Goal: Information Seeking & Learning: Check status

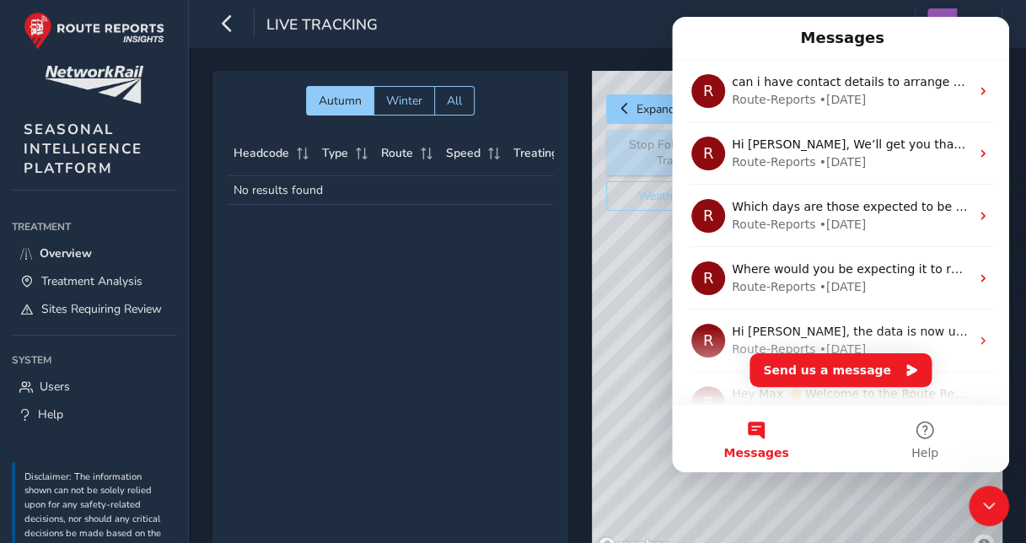
click at [562, 389] on div "Autumn Winter All Headcode Type Route Speed Treating Last Seen Follow Train No …" at bounding box center [390, 315] width 356 height 489
click at [994, 514] on icon "Close Intercom Messenger" at bounding box center [989, 506] width 20 height 20
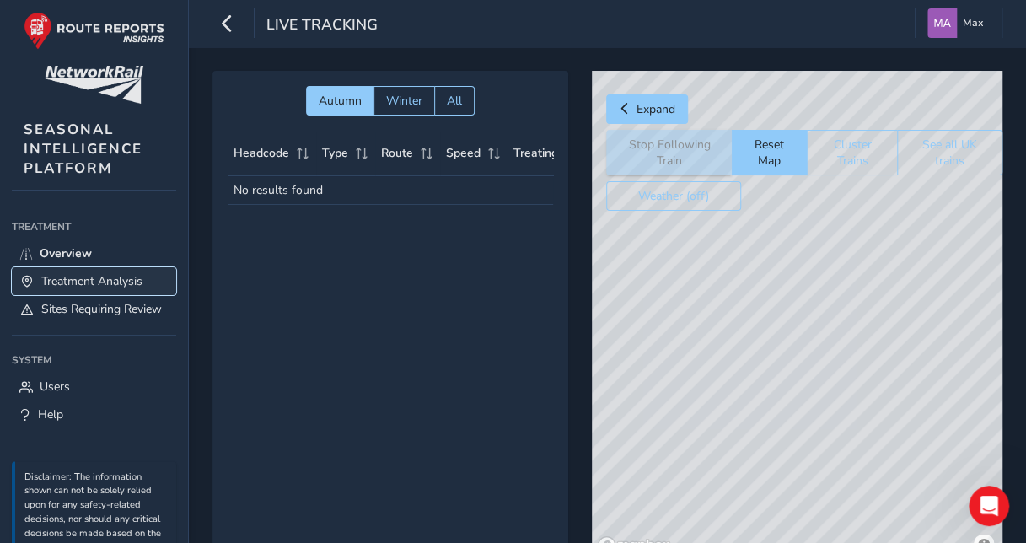
click at [76, 278] on span "Treatment Analysis" at bounding box center [91, 281] width 101 height 16
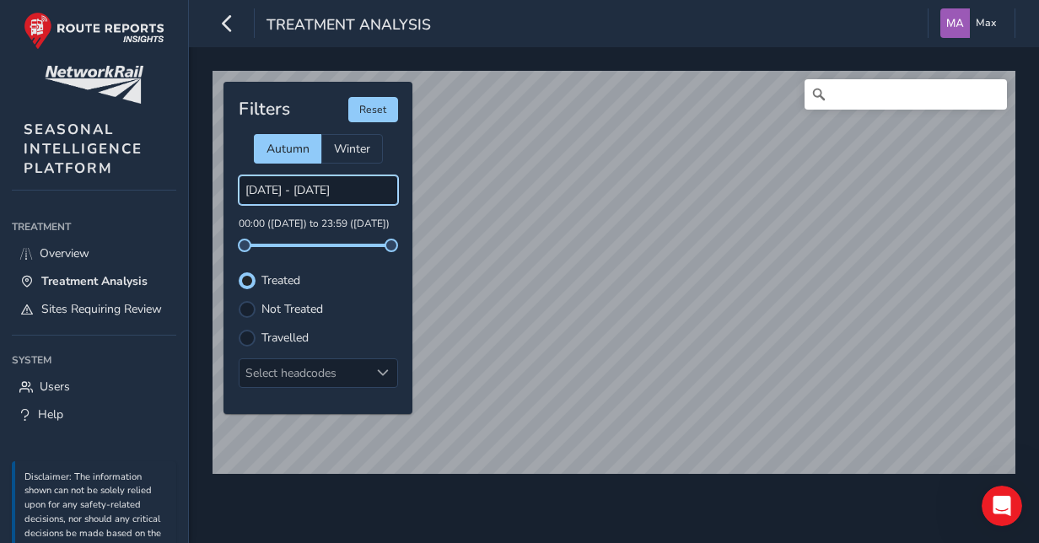
click at [318, 193] on input "[DATE] - [DATE]" at bounding box center [318, 190] width 159 height 30
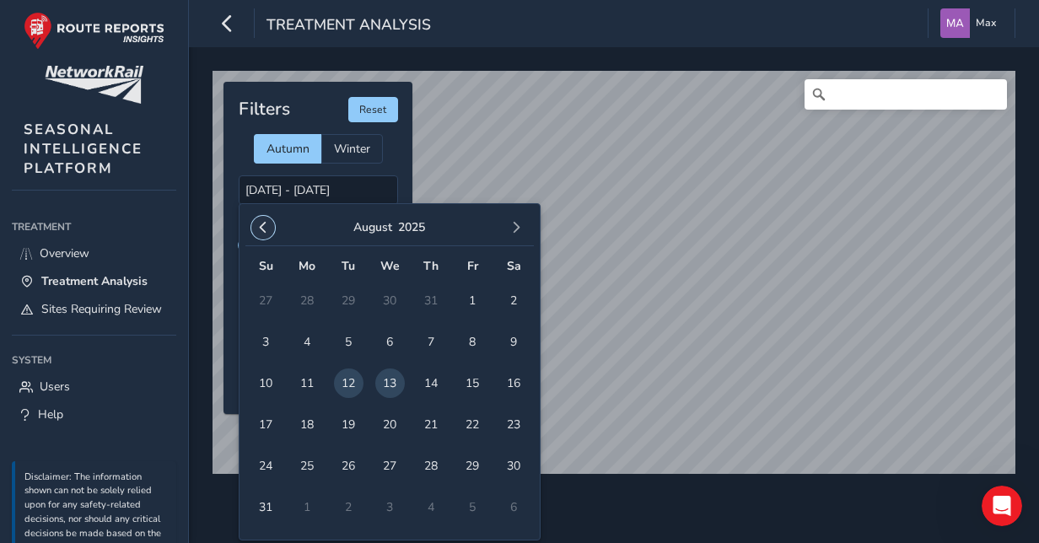
click at [265, 231] on span "button" at bounding box center [263, 228] width 12 height 12
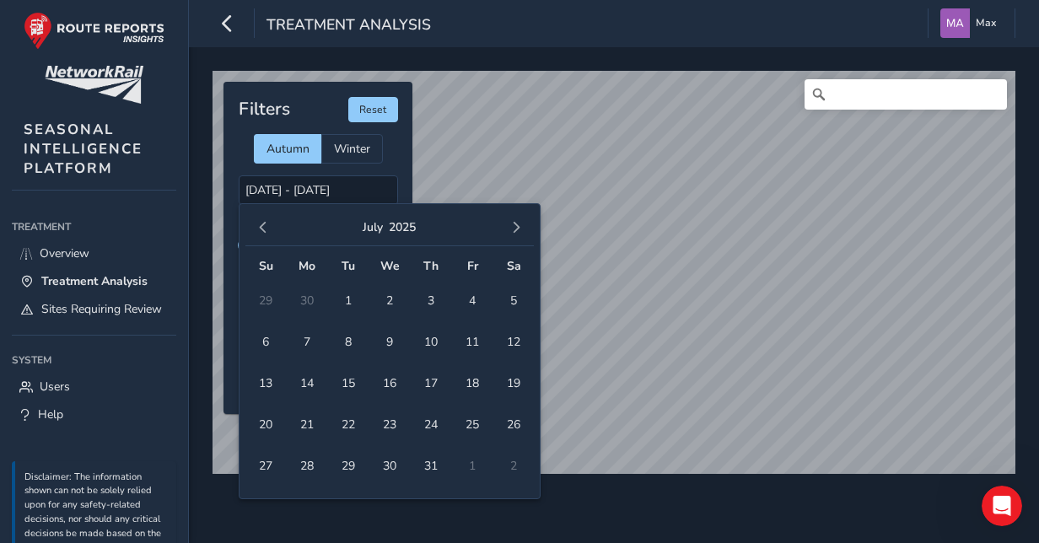
click at [265, 231] on span "button" at bounding box center [263, 228] width 12 height 12
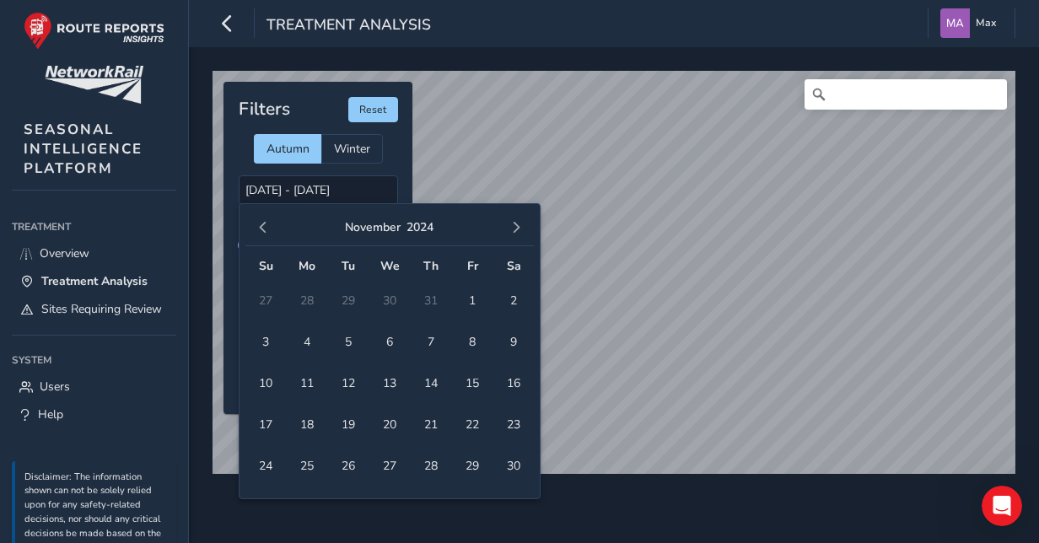
click at [265, 231] on span "button" at bounding box center [263, 228] width 12 height 12
click at [523, 234] on button "button" at bounding box center [516, 228] width 24 height 24
click at [269, 377] on span "13" at bounding box center [266, 383] width 30 height 30
click at [392, 164] on div "Filters Reset Autumn Winter [DATE] - [DATE] 00:00 ([DATE]) to 23:59 ([DATE]) Tr…" at bounding box center [317, 248] width 189 height 332
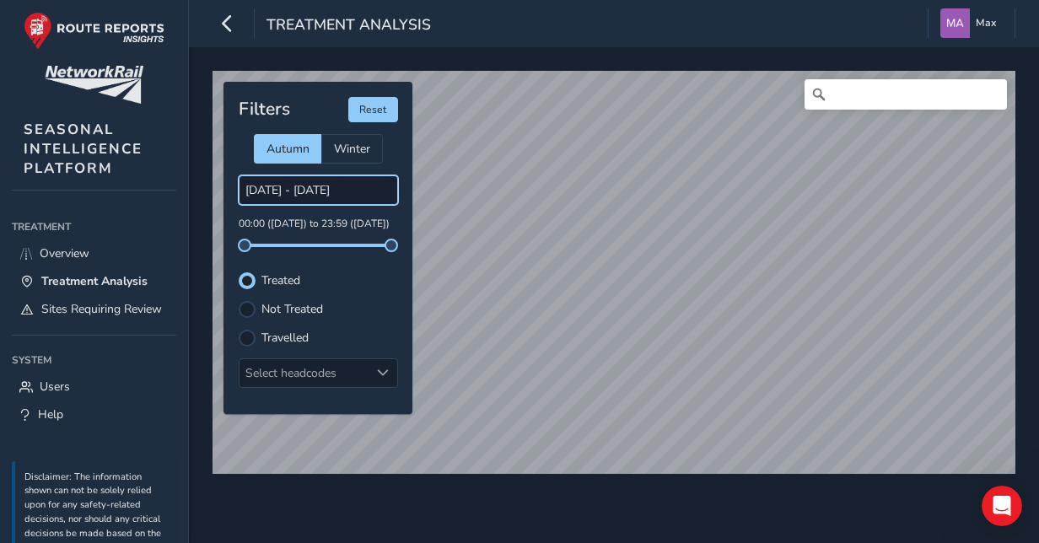
click at [281, 191] on input "[DATE] - [DATE]" at bounding box center [318, 190] width 159 height 30
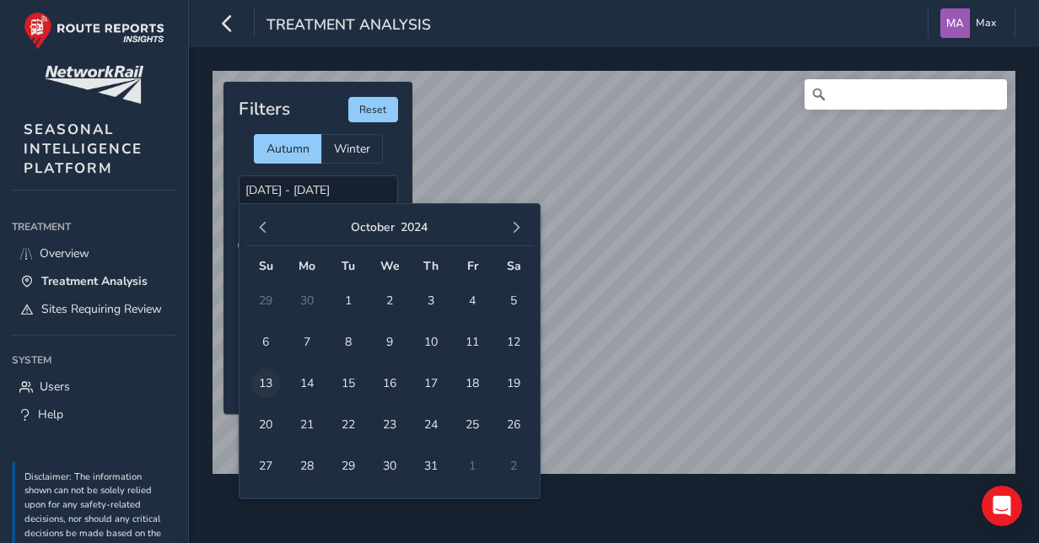
click at [266, 382] on span "13" at bounding box center [266, 383] width 30 height 30
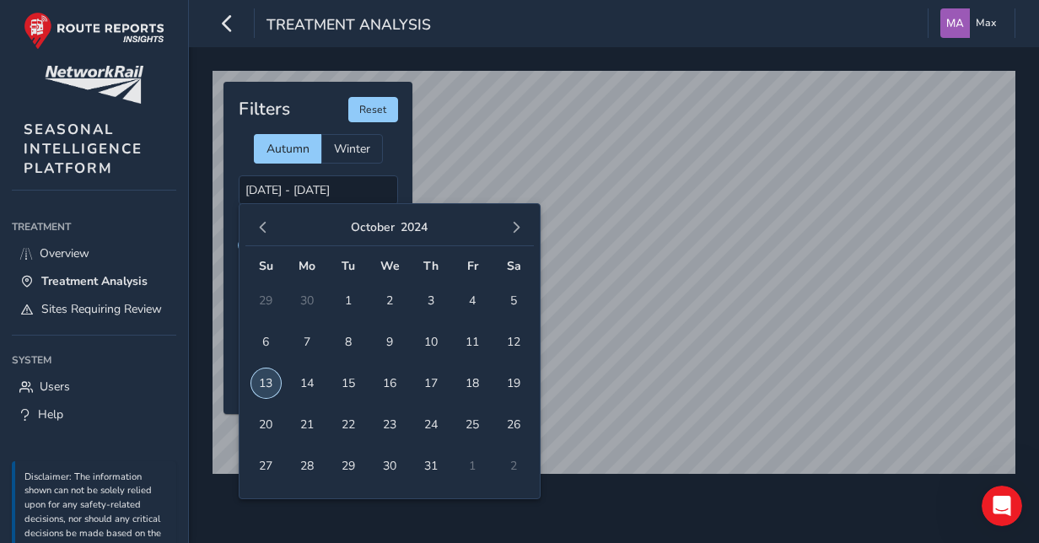
type input "[DATE] - [DATE]"
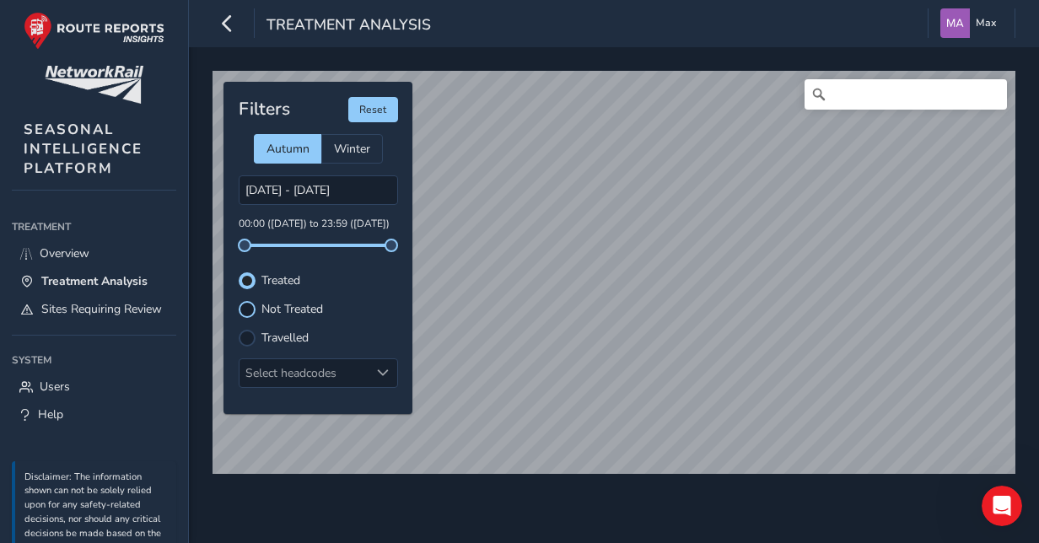
click at [248, 307] on div at bounding box center [247, 309] width 17 height 17
click at [79, 317] on span "Sites Requiring Review" at bounding box center [101, 309] width 121 height 16
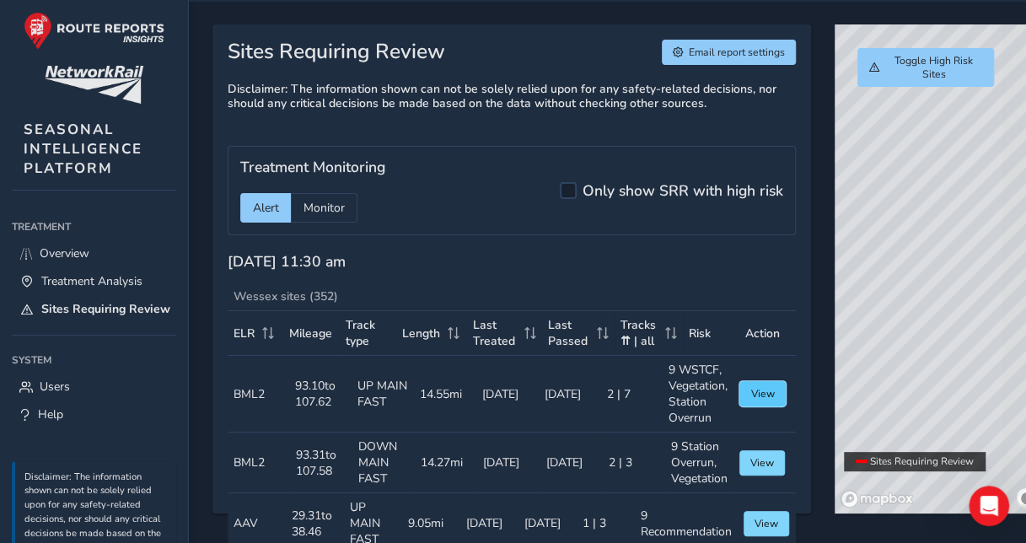
click at [750, 387] on span "View" at bounding box center [762, 393] width 24 height 13
click at [861, 361] on div "© Mapbox © OpenStreetMap Improve this map" at bounding box center [940, 268] width 211 height 489
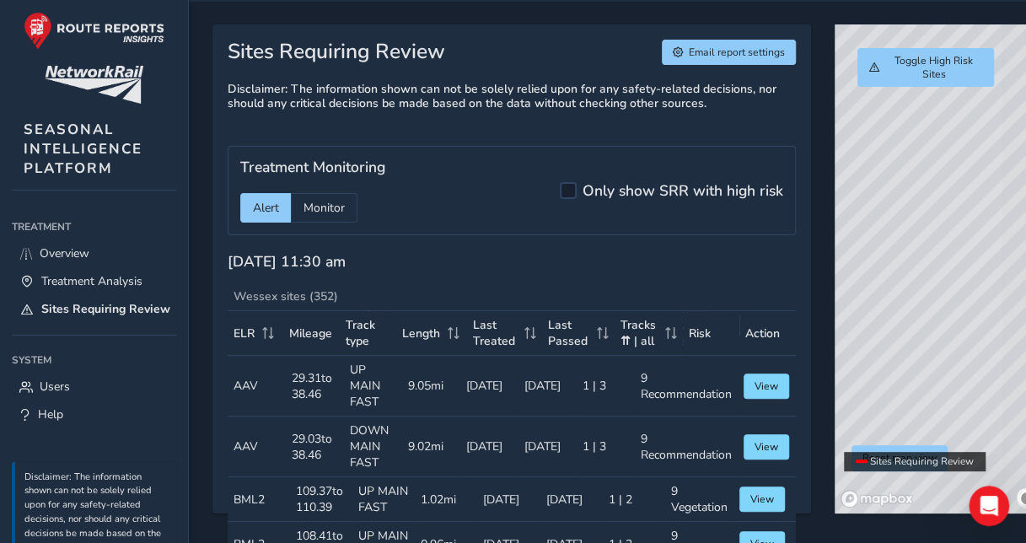
scroll to position [137, 0]
click at [330, 212] on span "Monitor" at bounding box center [323, 208] width 41 height 16
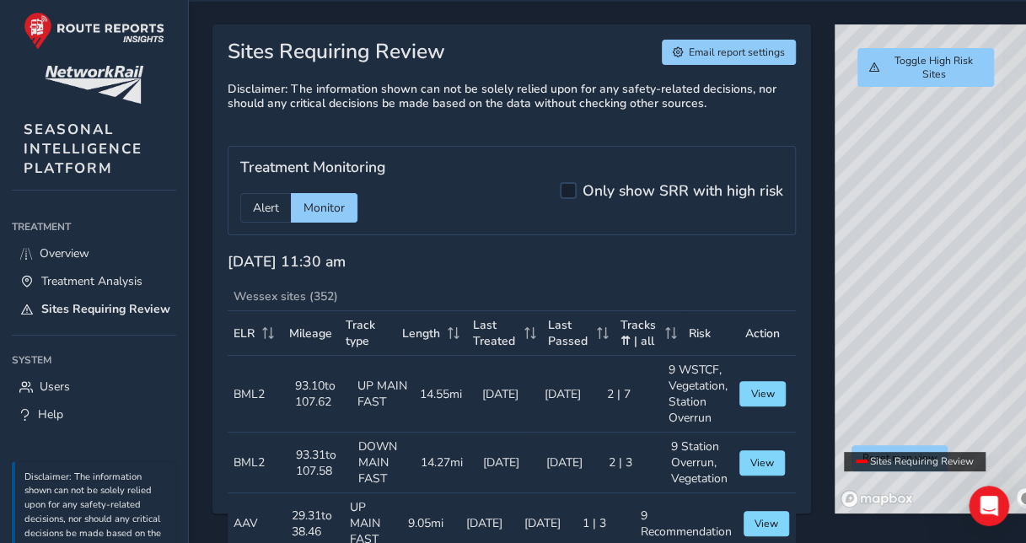
click at [791, 381] on div "Sites Requiring Review Email report settings Disclaimer: The information shown …" at bounding box center [607, 280] width 790 height 513
click at [105, 268] on link "Treatment Analysis" at bounding box center [94, 281] width 164 height 28
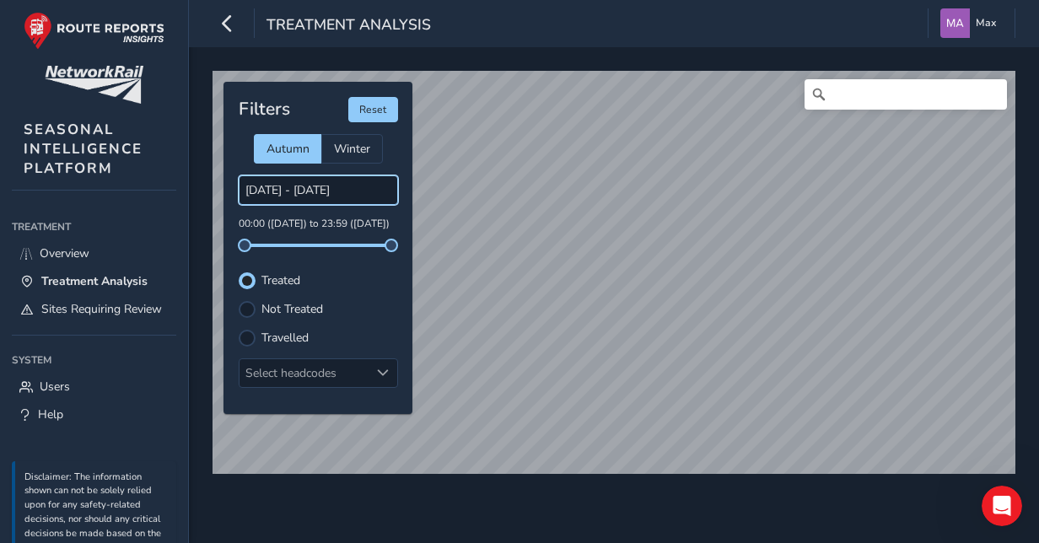
click at [307, 195] on input "[DATE] - [DATE]" at bounding box center [318, 190] width 159 height 30
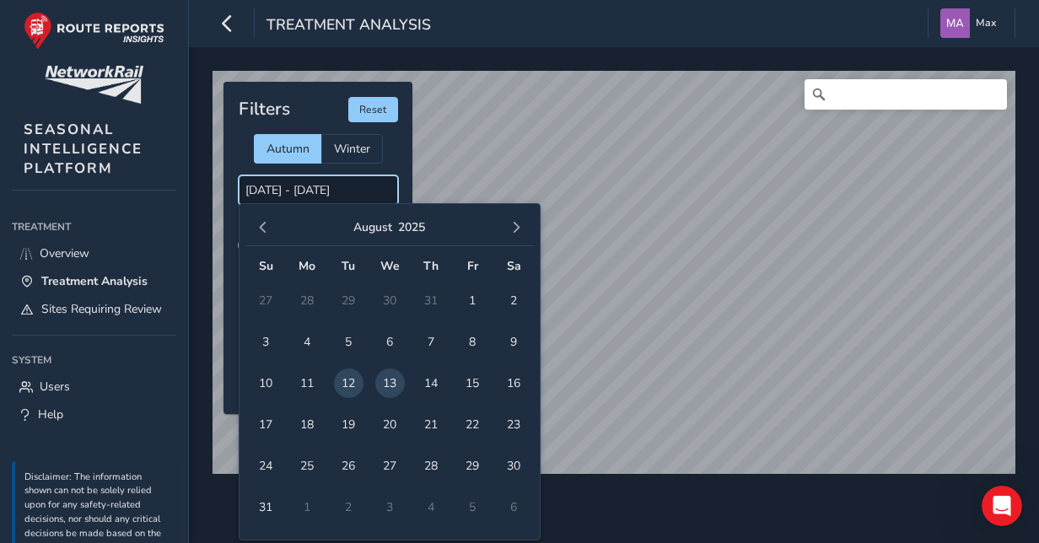
click at [307, 192] on input "[DATE] - [DATE]" at bounding box center [318, 190] width 159 height 30
click at [306, 189] on input "[DATE] - [DATE]" at bounding box center [318, 190] width 159 height 30
click at [255, 231] on button "button" at bounding box center [263, 228] width 24 height 24
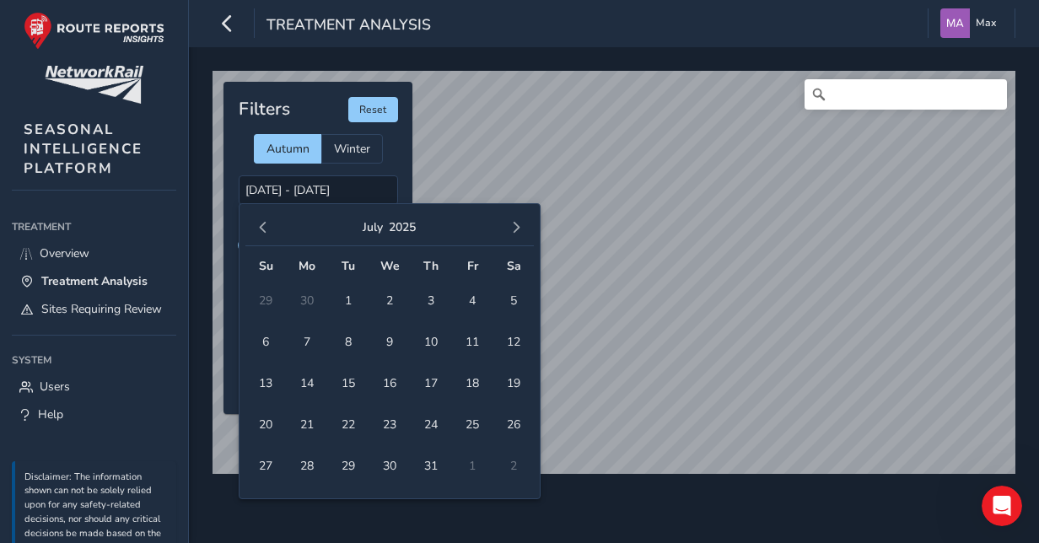
click at [255, 231] on button "button" at bounding box center [263, 228] width 24 height 24
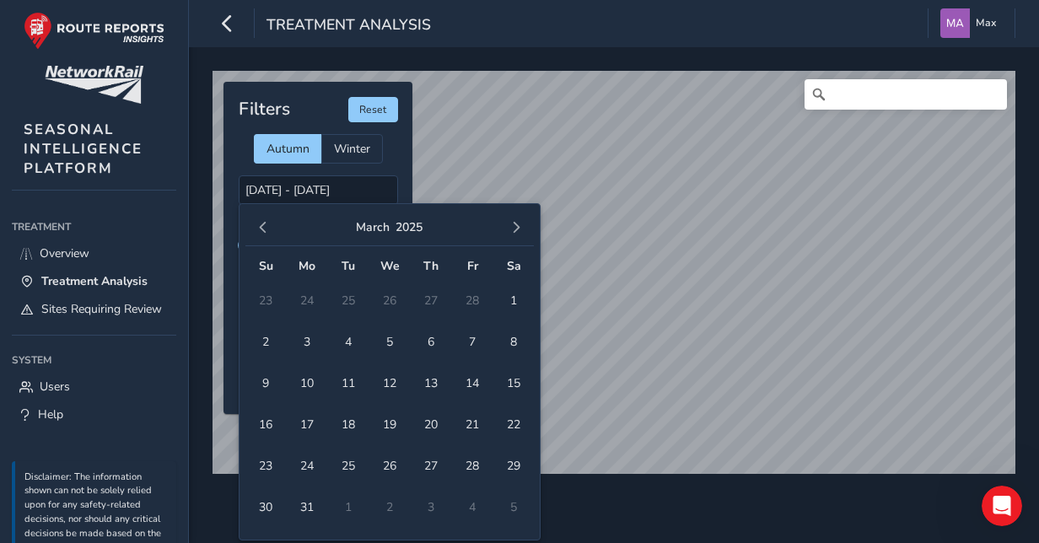
click at [255, 231] on button "button" at bounding box center [263, 228] width 24 height 24
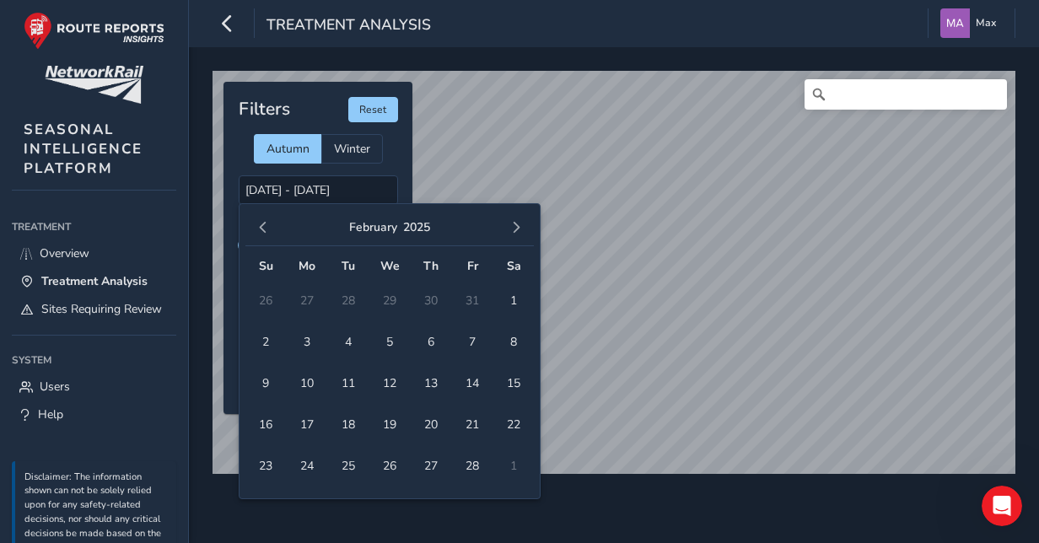
click at [255, 231] on button "button" at bounding box center [263, 228] width 24 height 24
click at [263, 373] on span "13" at bounding box center [266, 383] width 30 height 30
click at [265, 386] on span "13" at bounding box center [266, 383] width 30 height 30
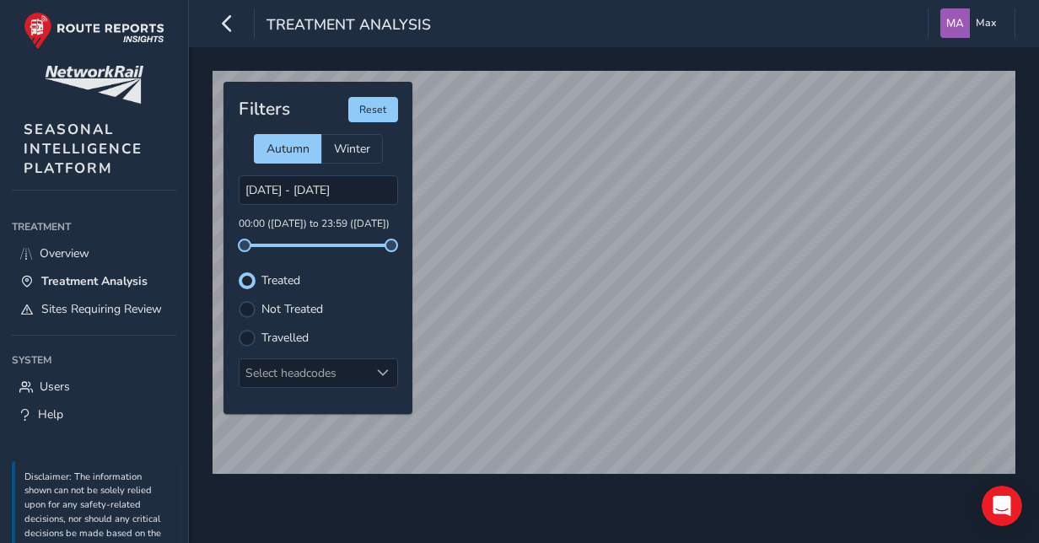
click at [265, 386] on span "13" at bounding box center [266, 383] width 30 height 30
type input "[DATE] - [DATE]"
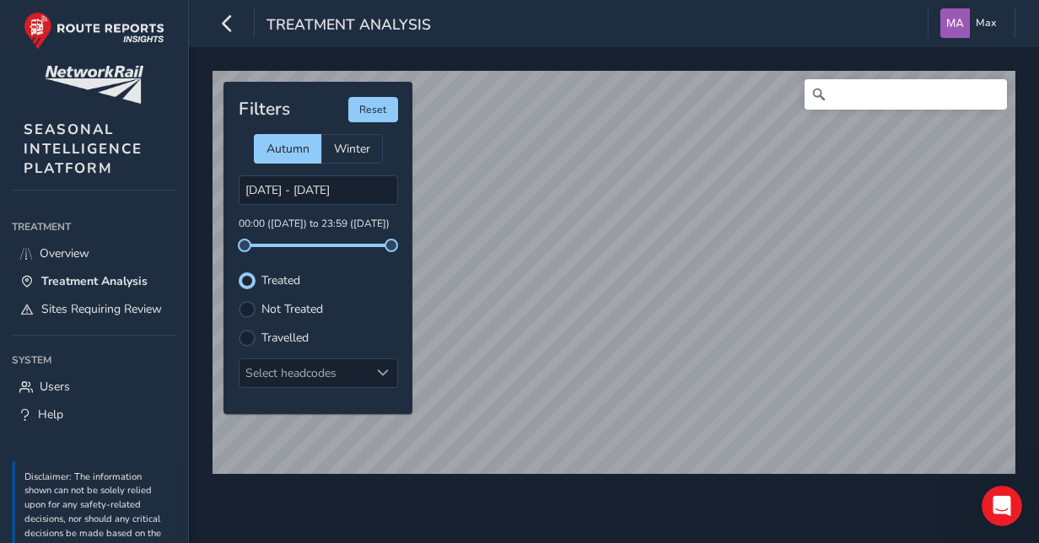
click at [277, 303] on label "Not Treated" at bounding box center [292, 309] width 62 height 12
click at [247, 308] on input "Not Treated" at bounding box center [247, 308] width 0 height 0
